Goal: Information Seeking & Learning: Learn about a topic

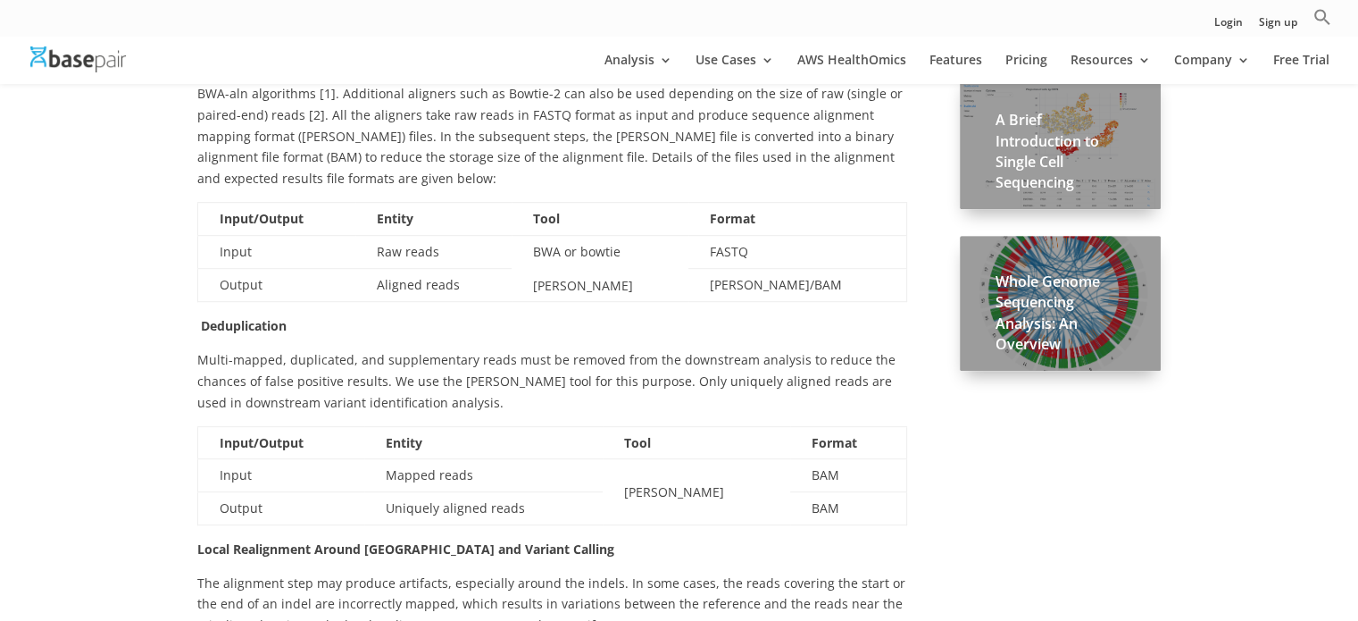
scroll to position [982, 0]
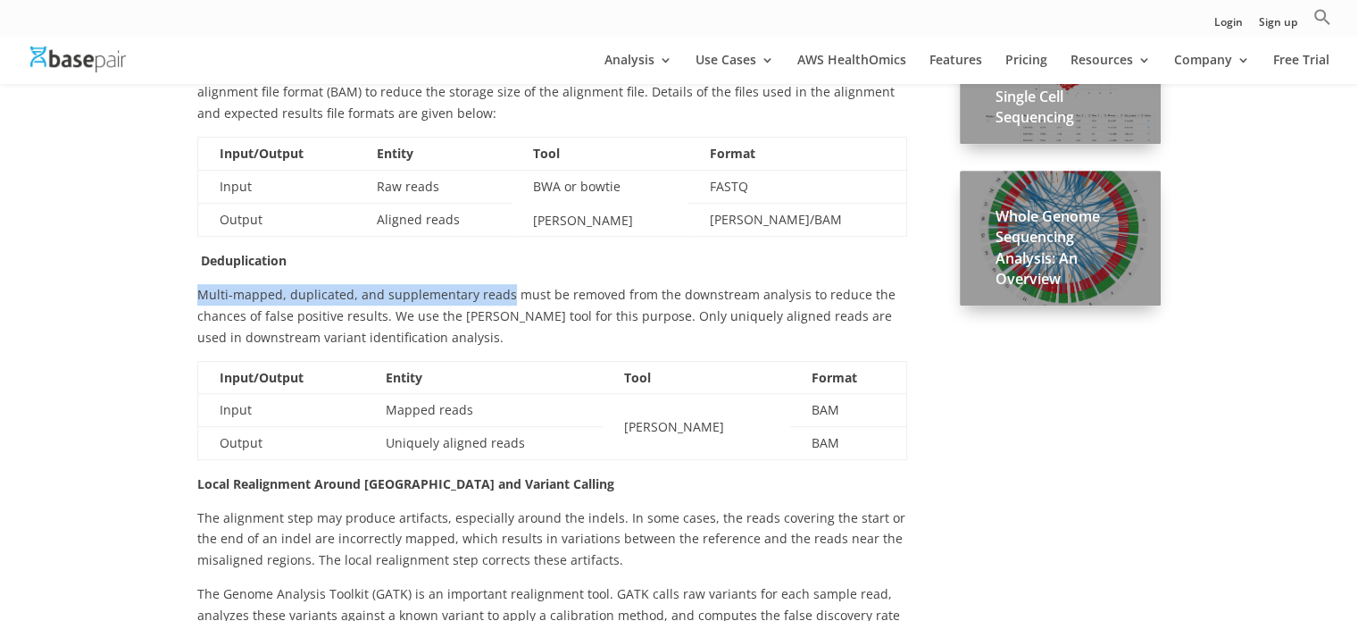
drag, startPoint x: 197, startPoint y: 250, endPoint x: 503, endPoint y: 262, distance: 305.6
click at [503, 284] on p "Multi-mapped, duplicated, and supplementary reads must be removed from the down…" at bounding box center [552, 322] width 710 height 76
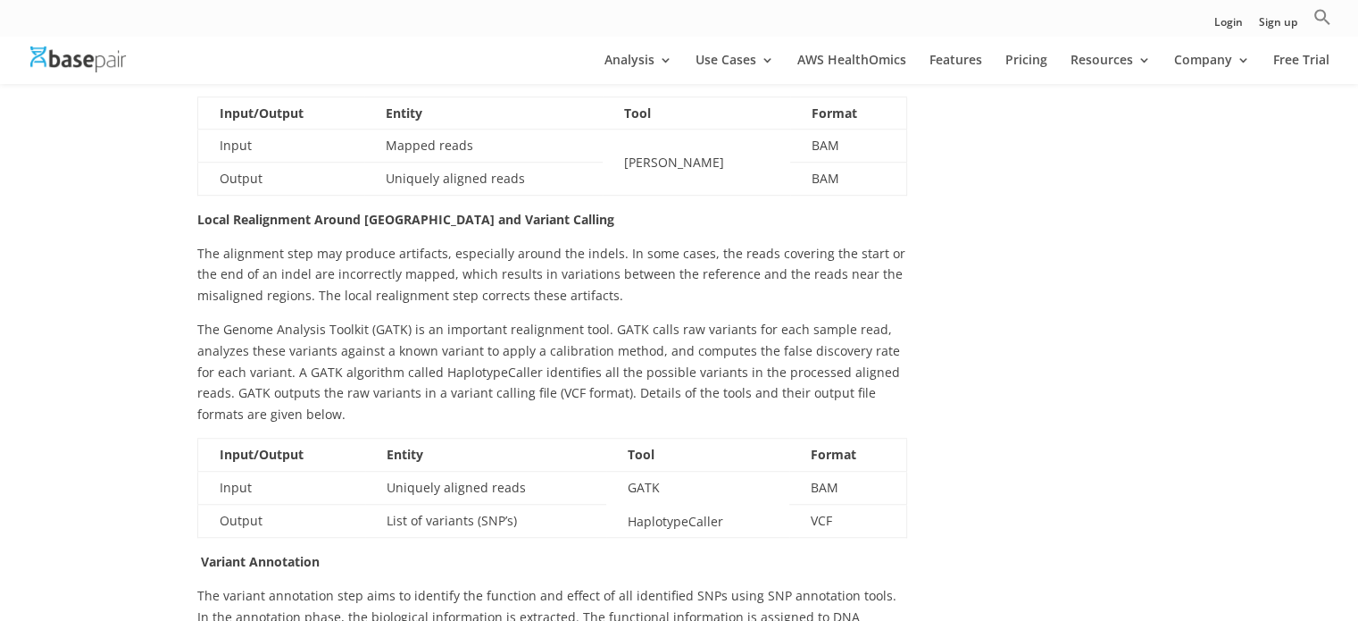
scroll to position [1250, 0]
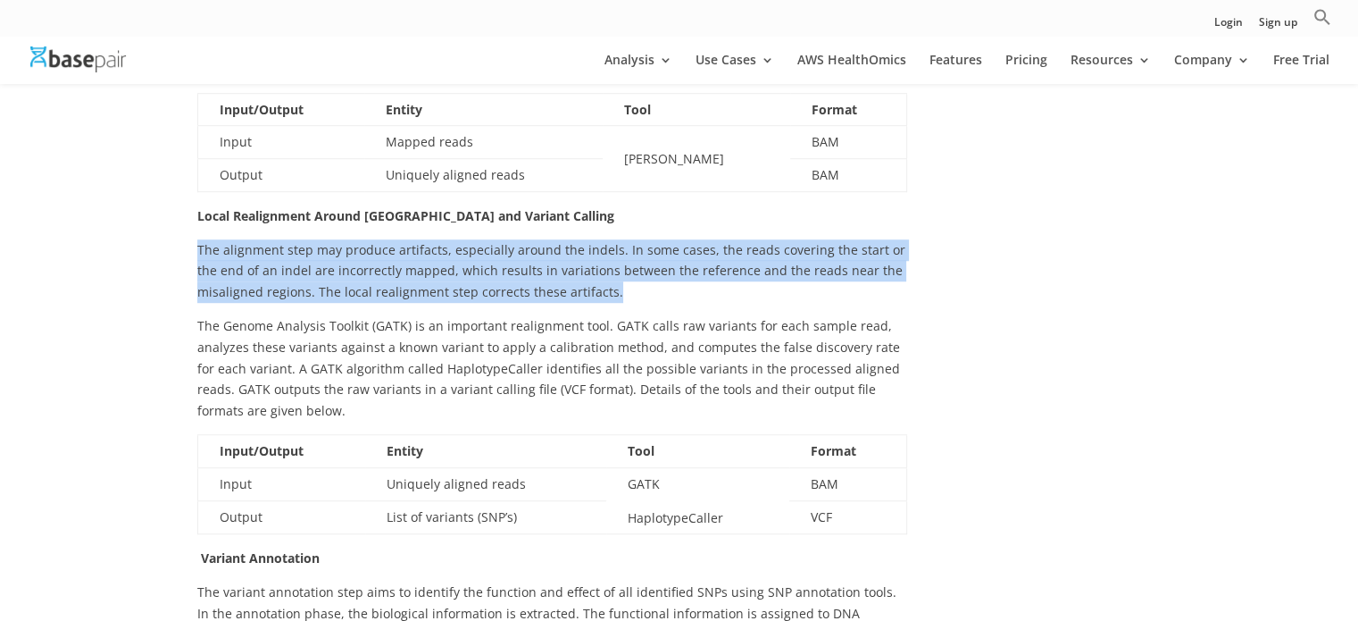
drag, startPoint x: 196, startPoint y: 201, endPoint x: 615, endPoint y: 254, distance: 423.0
click at [615, 254] on div "The variant calling pipeline identifies single nucleotide variants present with…" at bounding box center [679, 470] width 1358 height 2612
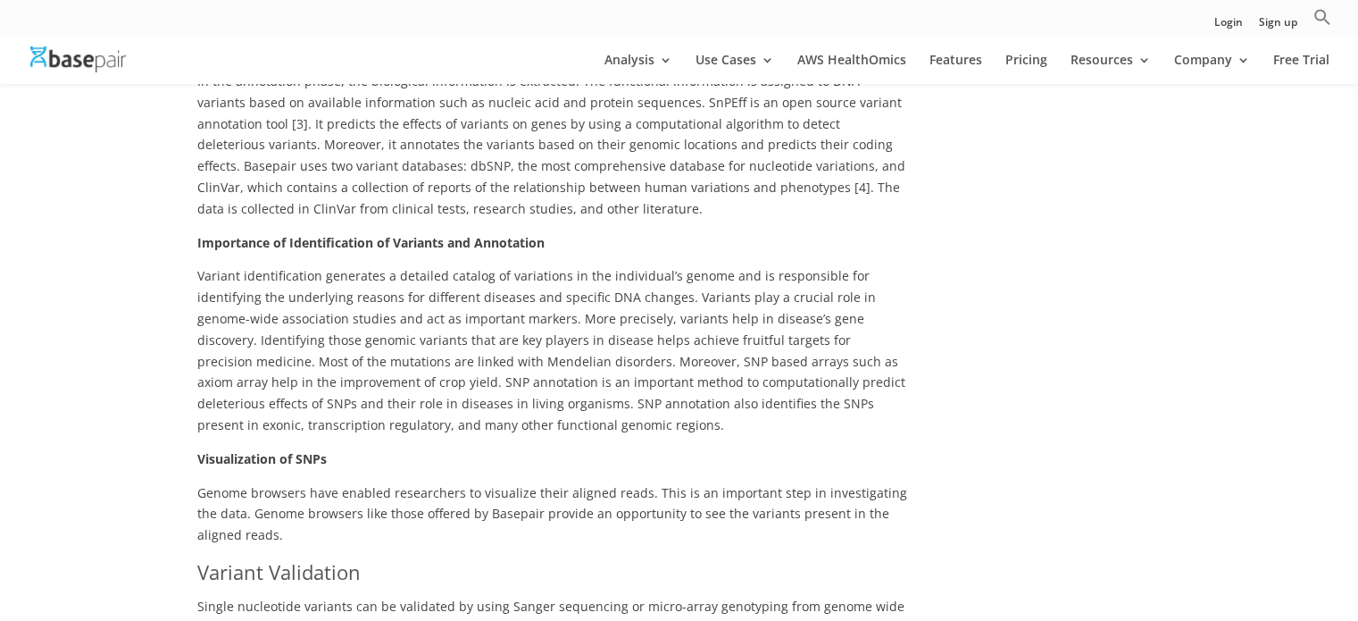
scroll to position [2054, 0]
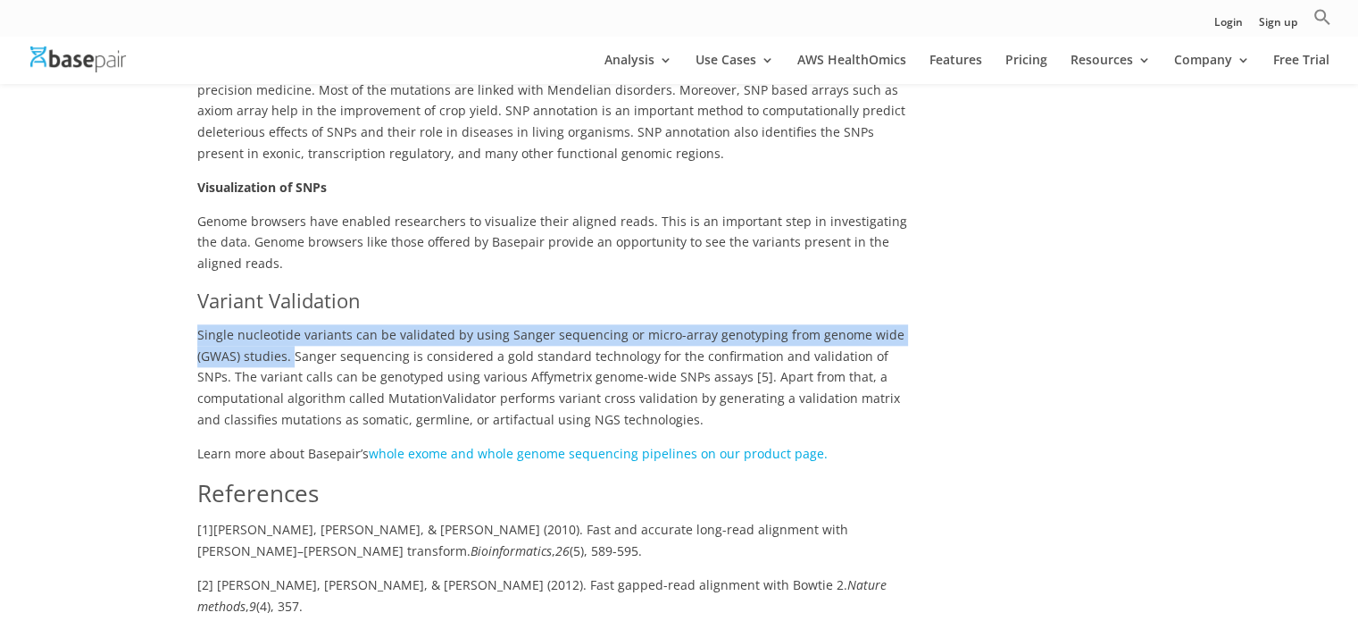
drag, startPoint x: 200, startPoint y: 288, endPoint x: 290, endPoint y: 313, distance: 93.6
click at [290, 326] on span "Single nucleotide variants can be validated by using Sanger sequencing or micro…" at bounding box center [550, 377] width 707 height 102
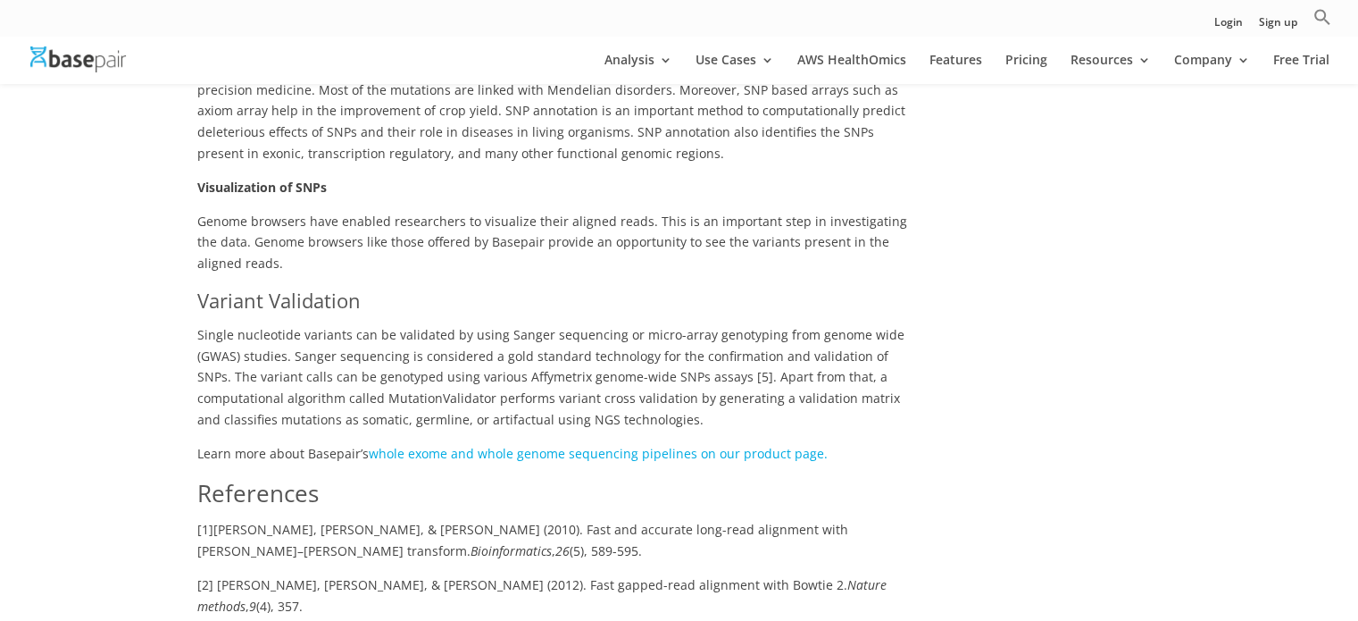
drag, startPoint x: 274, startPoint y: 309, endPoint x: 317, endPoint y: 320, distance: 44.2
click at [317, 324] on p "Single nucleotide variants can be validated by using Sanger sequencing or micro…" at bounding box center [552, 383] width 710 height 119
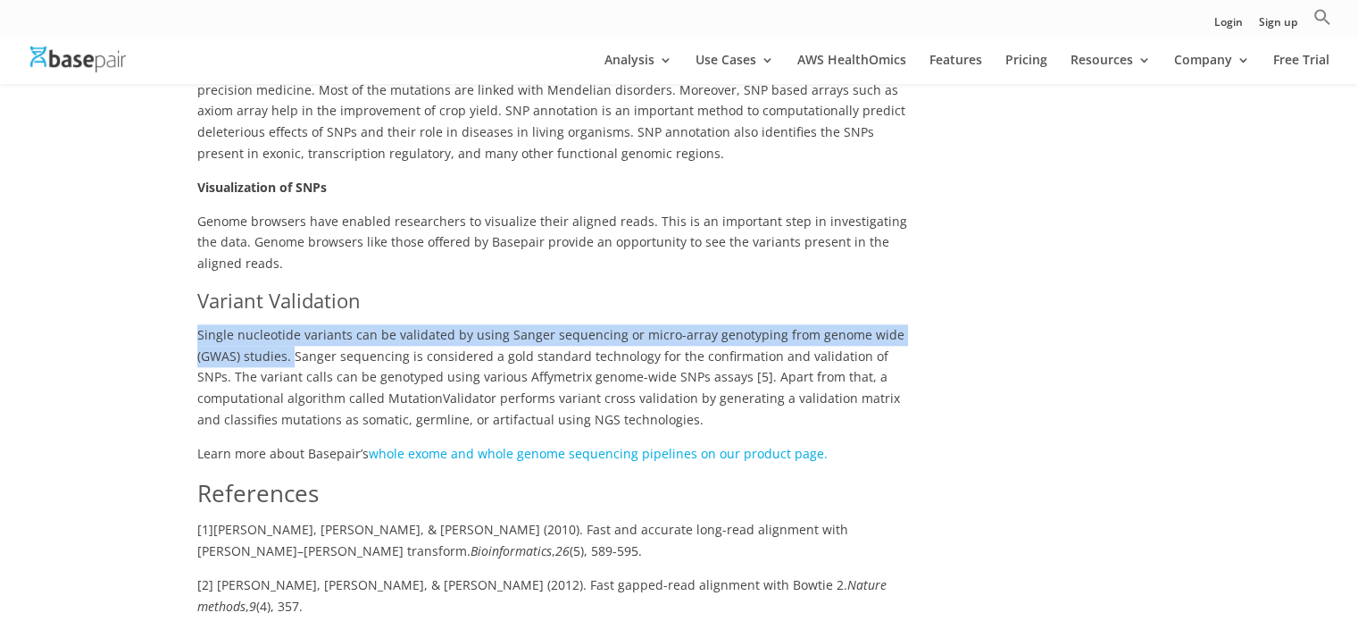
drag, startPoint x: 290, startPoint y: 313, endPoint x: 198, endPoint y: 291, distance: 94.4
click at [198, 326] on span "Single nucleotide variants can be validated by using Sanger sequencing or micro…" at bounding box center [550, 377] width 707 height 102
copy span "Single nucleotide variants can be validated by using Sanger sequencing or micro…"
